Goal: Information Seeking & Learning: Learn about a topic

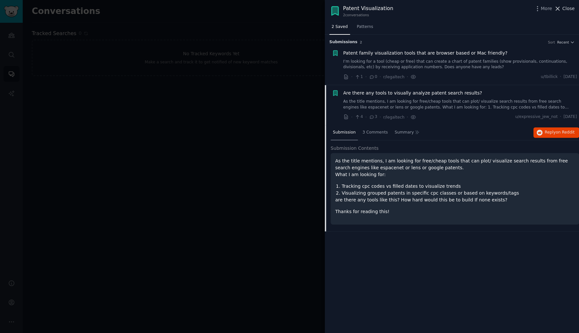
click at [569, 8] on span "Close" at bounding box center [568, 8] width 12 height 7
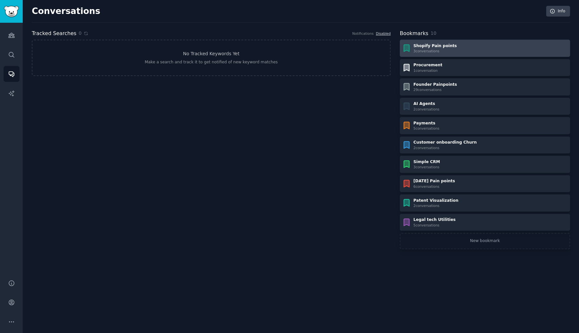
click at [430, 49] on div "3 conversation s" at bounding box center [434, 51] width 43 height 5
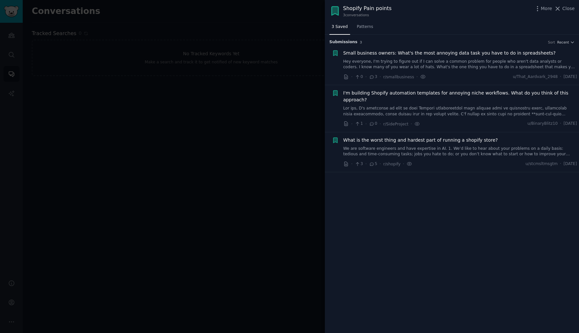
click at [389, 59] on link "Hey everyone, I'm trying to figure out if I can solve a common problem for peop…" at bounding box center [460, 64] width 234 height 11
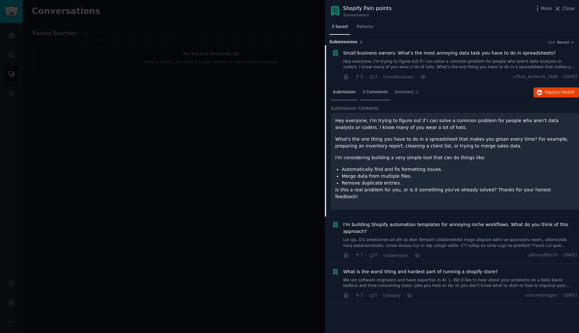
click at [370, 94] on span "3 Comments" at bounding box center [375, 92] width 25 height 6
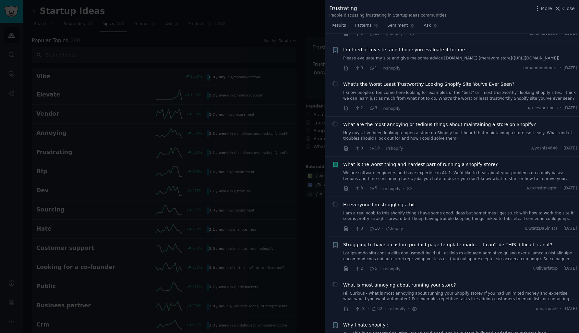
scroll to position [3635, 0]
click at [570, 11] on span "Close" at bounding box center [568, 8] width 12 height 7
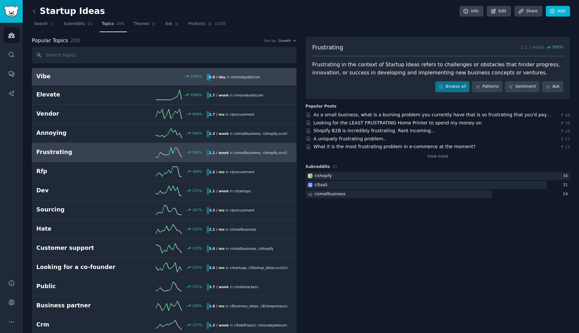
click at [101, 80] on link "Vibe 1000 % 6.0 / day in r/ mondaydotcom" at bounding box center [164, 77] width 265 height 18
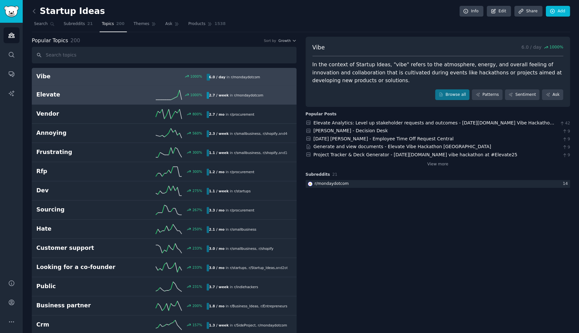
click at [102, 93] on h2 "Elevate" at bounding box center [78, 95] width 85 height 8
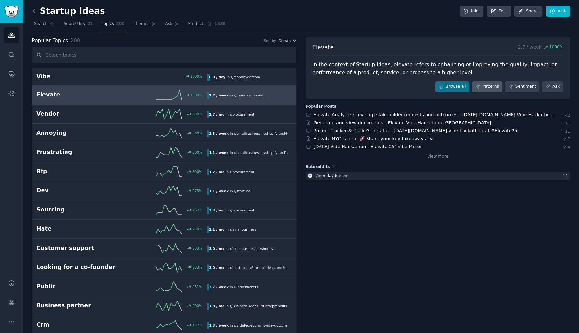
click at [482, 83] on link "Patterns" at bounding box center [487, 86] width 31 height 11
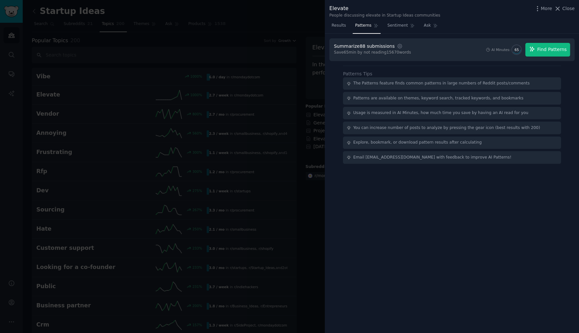
click at [541, 48] on span "Find Patterns" at bounding box center [552, 49] width 30 height 7
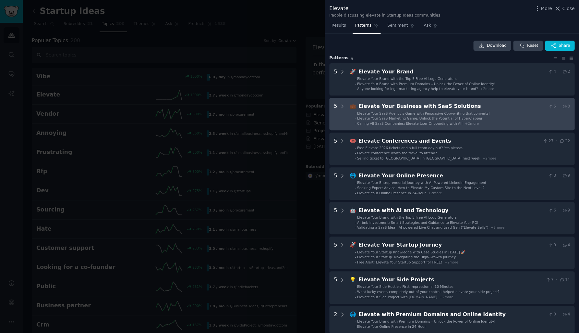
click at [476, 117] on li "- Elevate Your SaaS Marketing Game: Unlock the Potential of HyperClapper" at bounding box center [462, 118] width 215 height 5
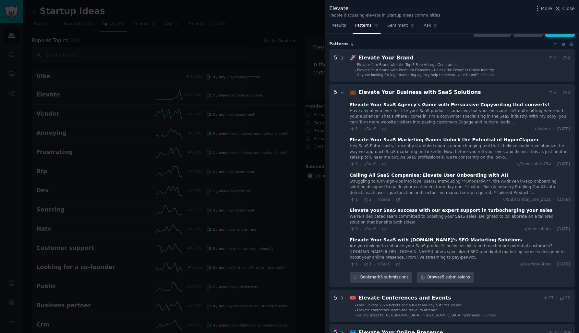
scroll to position [14, 0]
click at [411, 95] on div "Elevate Your Business with SaaS Solutions" at bounding box center [452, 93] width 187 height 8
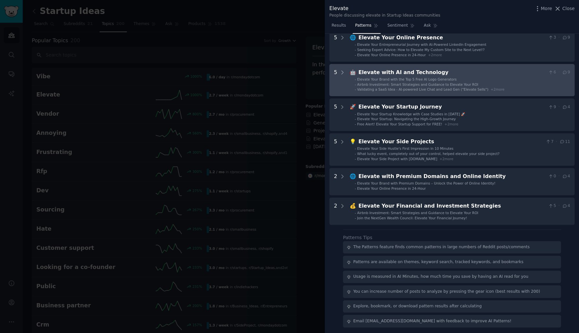
scroll to position [138, 0]
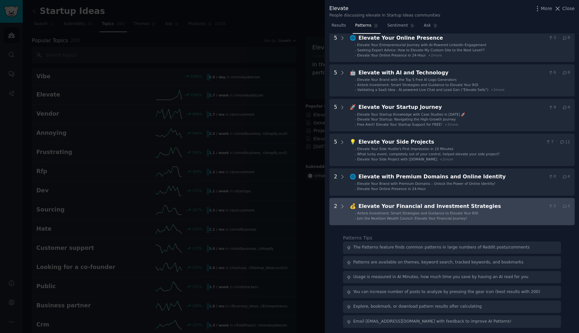
click at [427, 216] on span "Join the NextGen Wealth Council: Elevate Your Financial Journey!" at bounding box center [412, 218] width 110 height 4
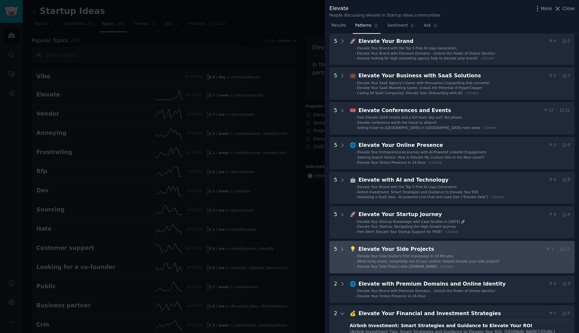
scroll to position [29, 0]
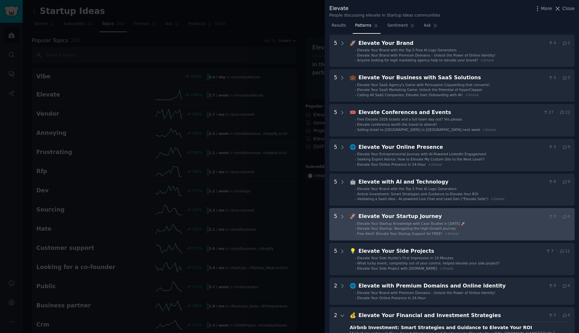
click at [420, 227] on span "Elevate Your Startup: Navigating the High-Growth Journey" at bounding box center [406, 228] width 99 height 4
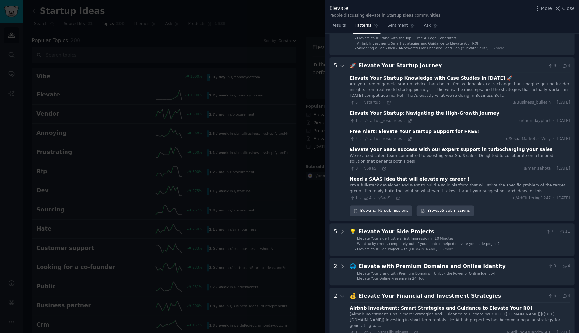
scroll to position [202, 0]
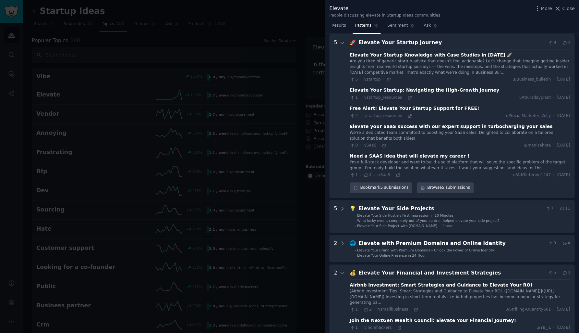
click at [426, 66] on div "Are you tired of generic startup advice that doesn’t feel actionable? Let’s cha…" at bounding box center [460, 66] width 220 height 17
click at [401, 55] on div "Elevate Your Startup Knowledge with Case Studies in [DATE] 🚀" at bounding box center [431, 55] width 163 height 7
click at [415, 52] on div "Elevate Your Startup Knowledge with Case Studies in [DATE] 🚀" at bounding box center [431, 55] width 163 height 7
click at [367, 55] on div "Elevate Your Startup Knowledge with Case Studies in [DATE] 🚀" at bounding box center [431, 55] width 163 height 7
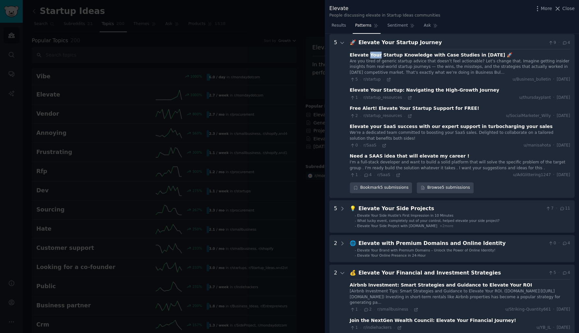
click at [375, 63] on div "Are you tired of generic startup advice that doesn’t feel actionable? Let’s cha…" at bounding box center [460, 66] width 220 height 17
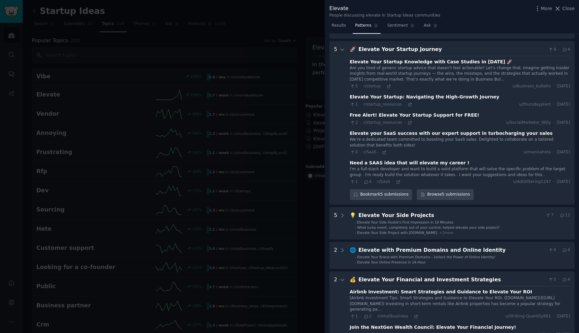
scroll to position [194, 0]
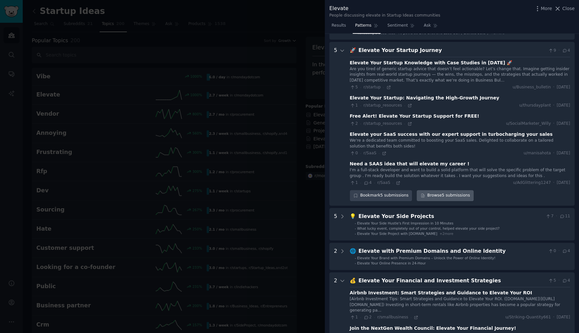
click at [437, 192] on link "Browse 5 submissions" at bounding box center [445, 195] width 57 height 11
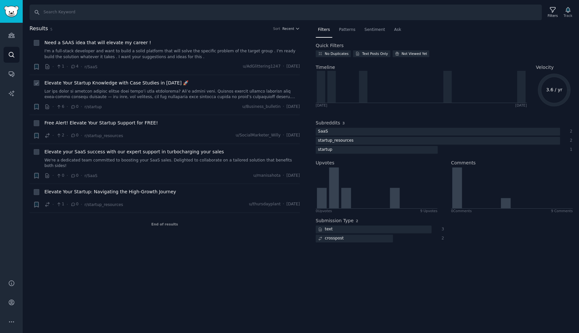
click at [95, 82] on span "Elevate Your Startup Knowledge with Case Studies in [DATE] 🚀" at bounding box center [116, 83] width 144 height 7
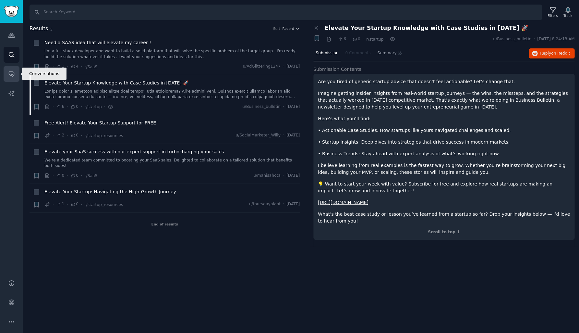
click at [12, 73] on icon "Sidebar" at bounding box center [11, 73] width 7 height 7
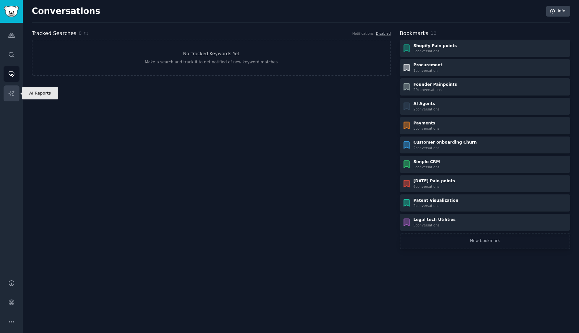
click at [12, 91] on icon "Sidebar" at bounding box center [11, 93] width 6 height 6
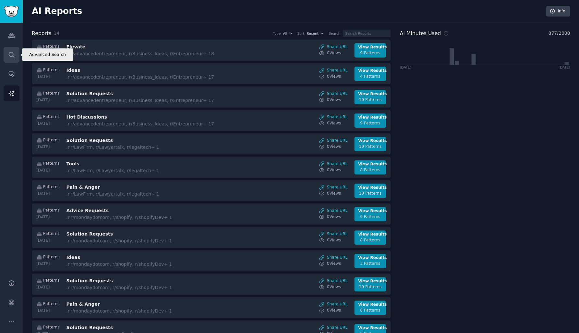
click at [14, 57] on icon "Sidebar" at bounding box center [11, 54] width 7 height 7
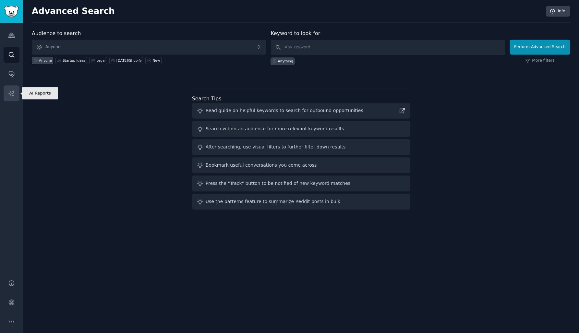
click at [8, 91] on icon "Sidebar" at bounding box center [11, 93] width 7 height 7
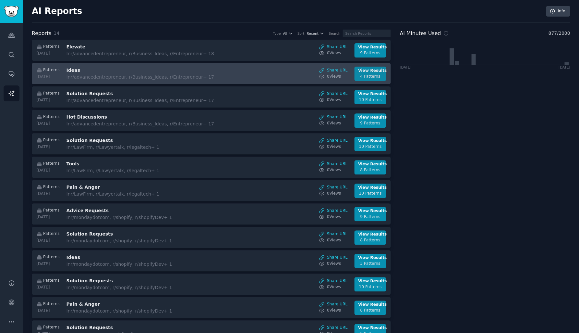
click at [372, 74] on div "4 Patterns" at bounding box center [370, 77] width 24 height 6
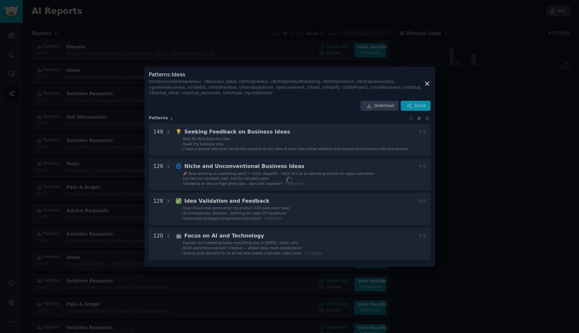
click at [264, 167] on div "Patterns : Ideas In r/advancedentrepreneur, r/Business_Ideas, r/Entrepreneur, r…" at bounding box center [289, 167] width 291 height 200
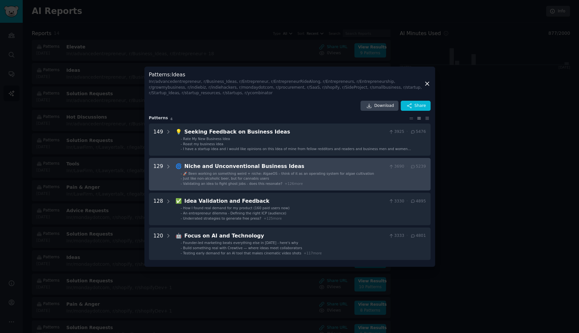
click at [159, 165] on div "129" at bounding box center [159, 173] width 10 height 23
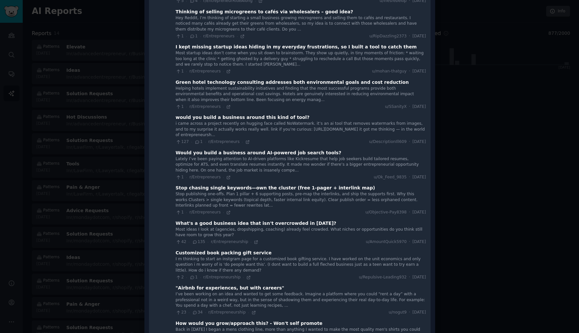
scroll to position [217, 0]
